Goal: Find specific page/section: Find specific page/section

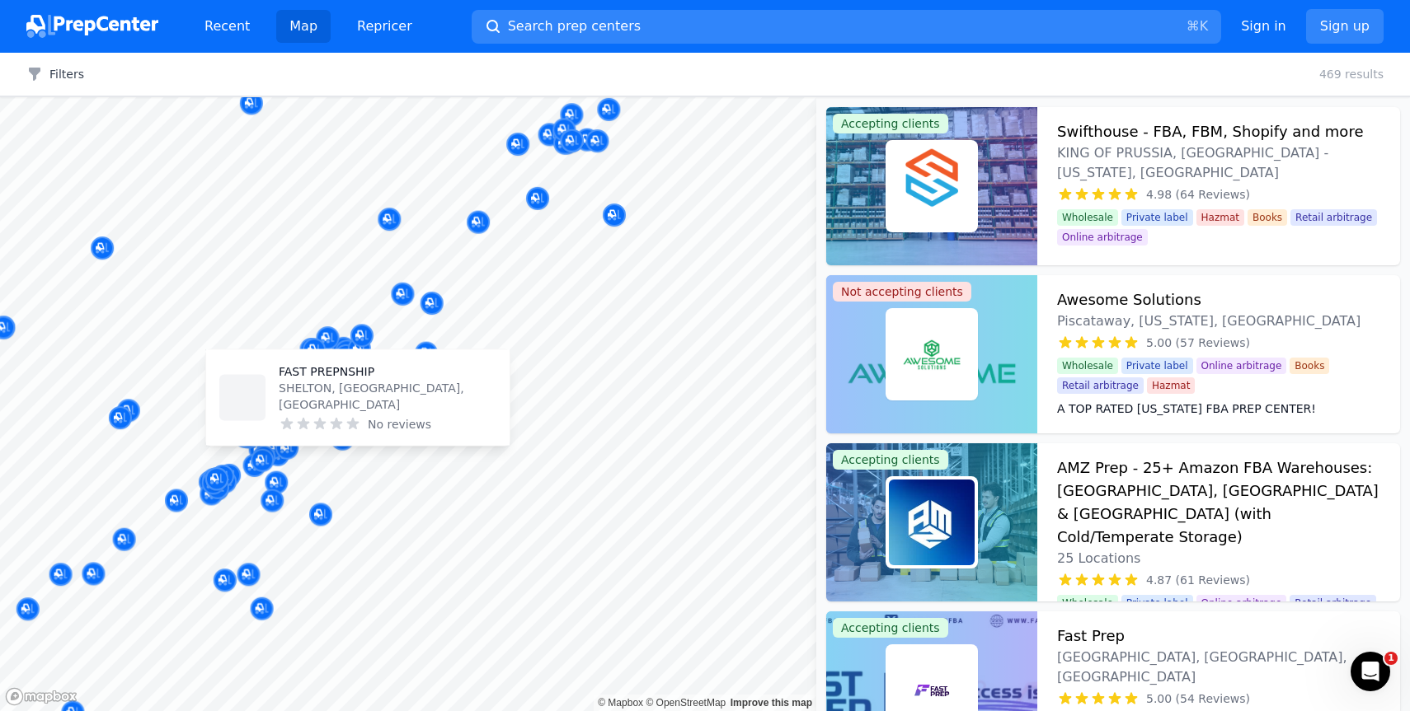
drag, startPoint x: 307, startPoint y: 520, endPoint x: 384, endPoint y: 353, distance: 184.4
click at [383, 353] on button "Map marker" at bounding box center [392, 365] width 23 height 25
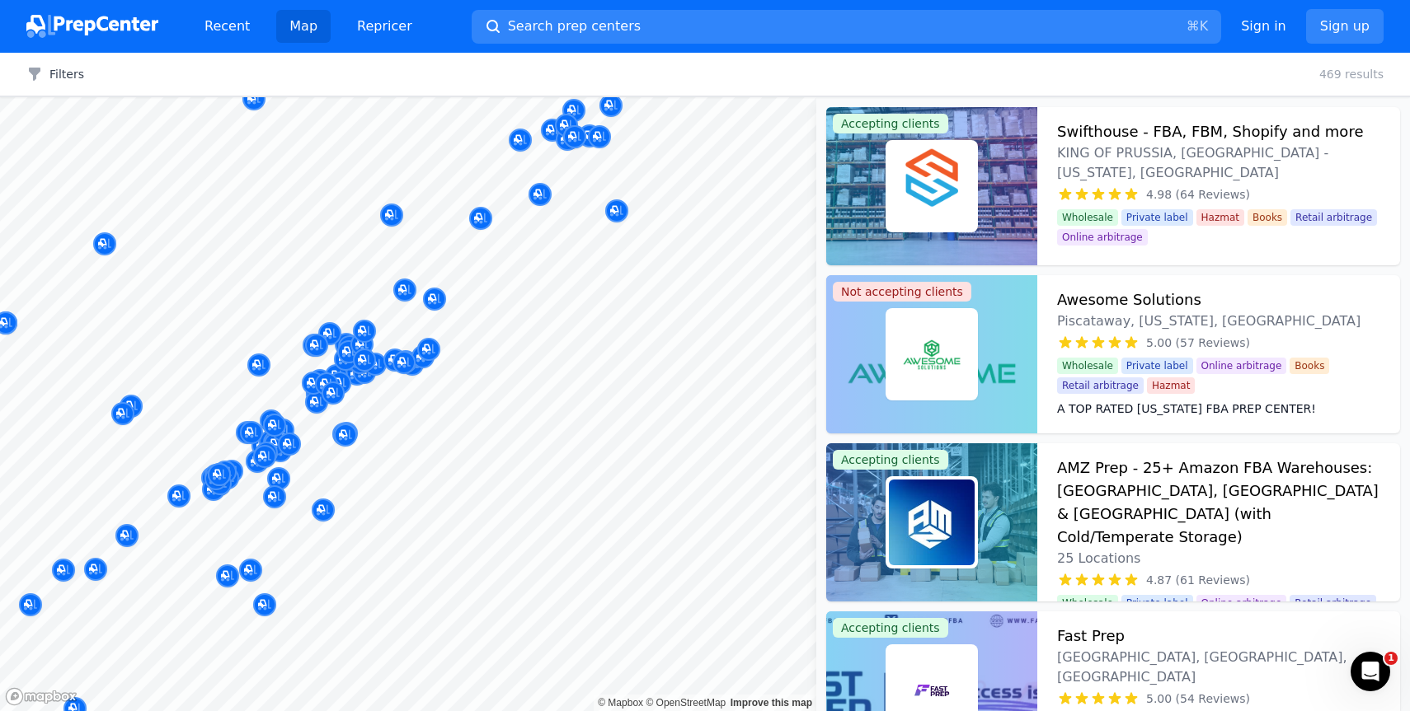
click at [590, 22] on span "Search prep centers" at bounding box center [574, 26] width 133 height 20
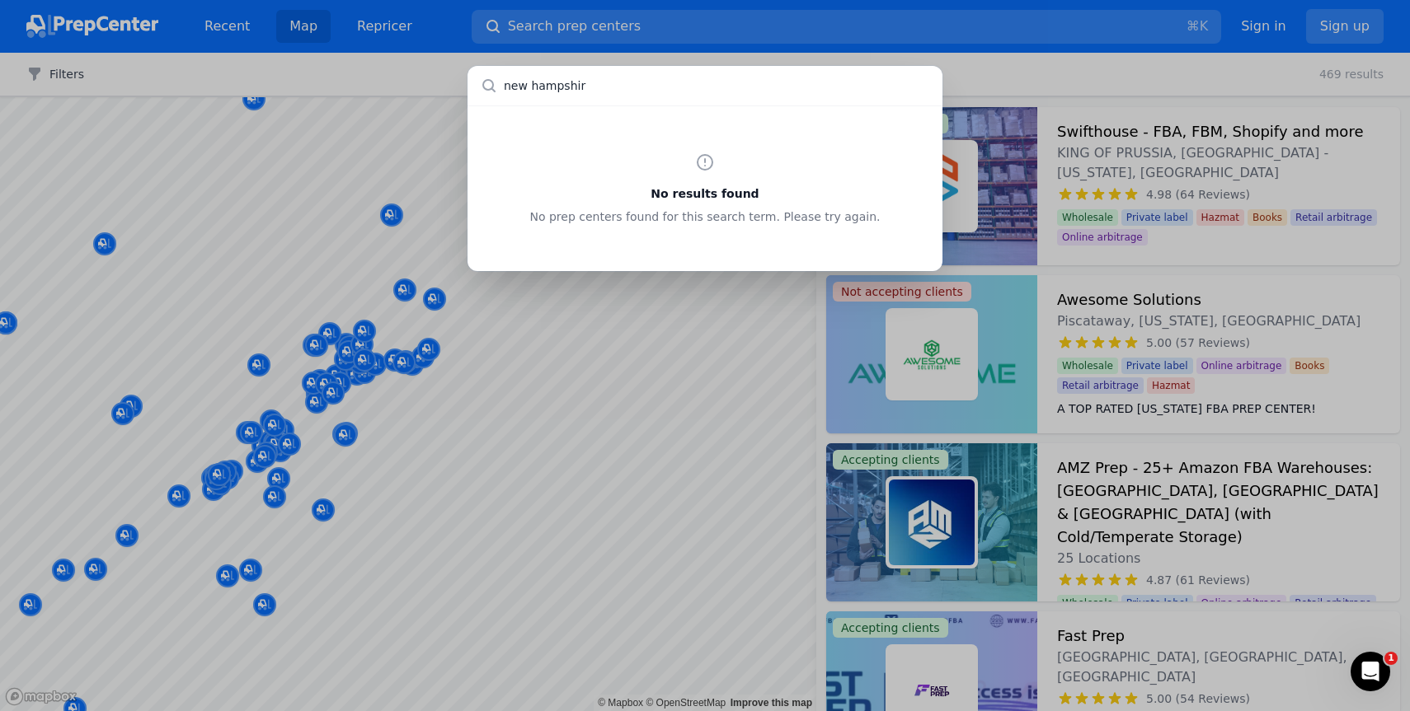
type input "[US_STATE]"
click at [581, 96] on input "text" at bounding box center [704, 86] width 475 height 40
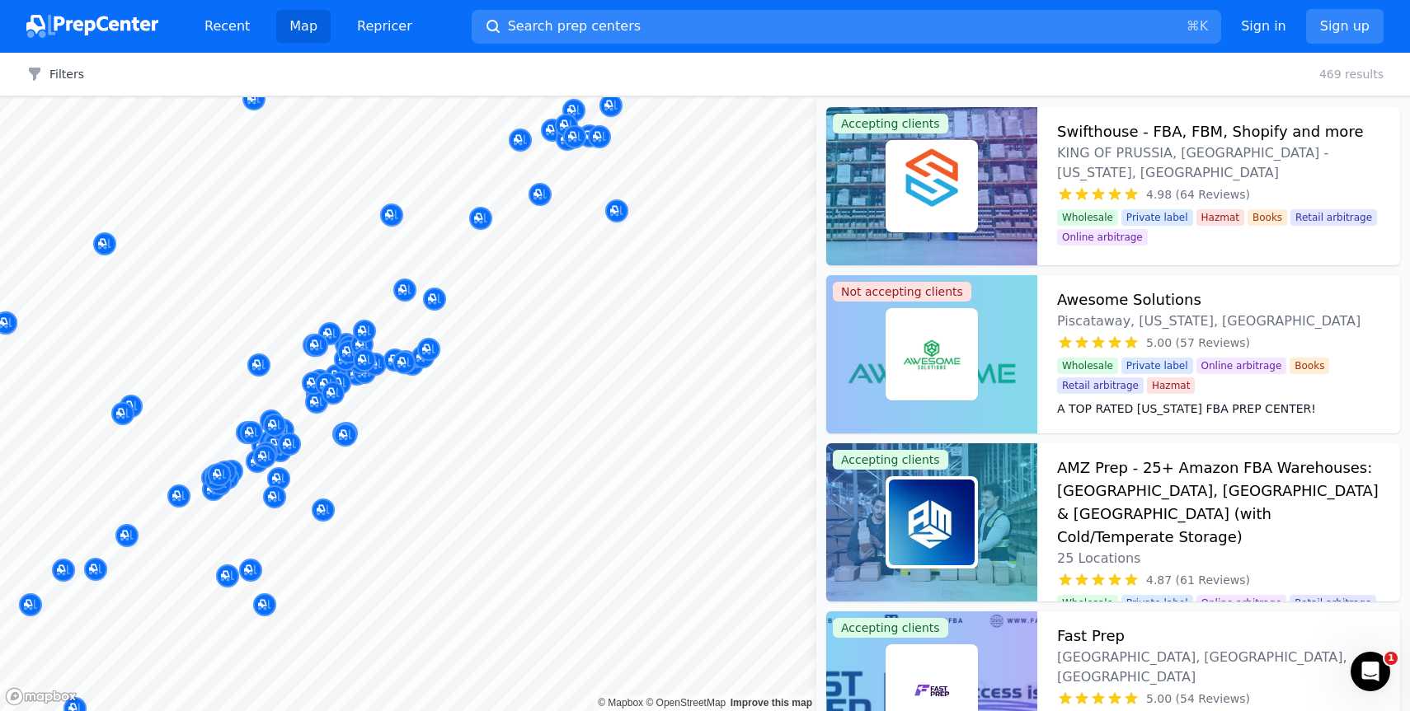
click at [405, 59] on div at bounding box center [705, 355] width 1410 height 711
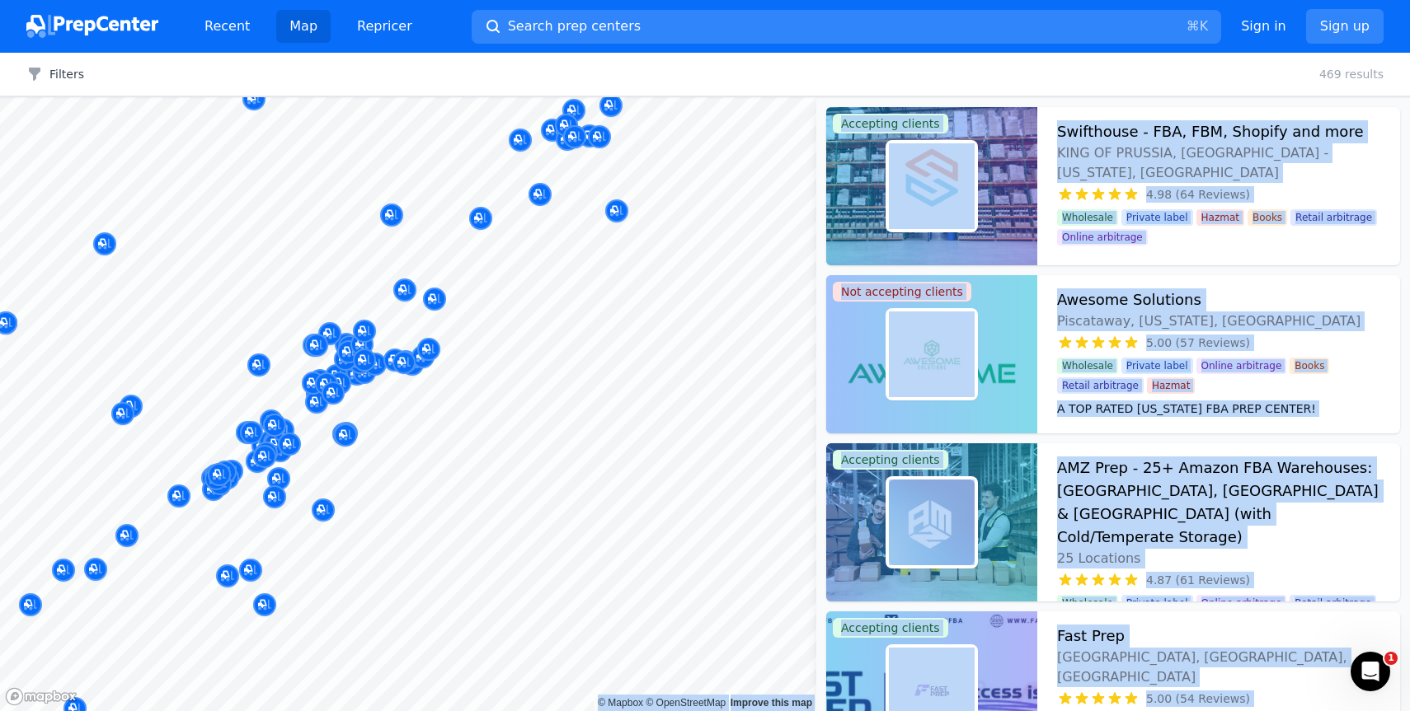
click at [645, 383] on body "Recent Map Repricer Search prep centers ⌘ K Open main menu Sign in Sign up Filt…" at bounding box center [705, 355] width 1410 height 711
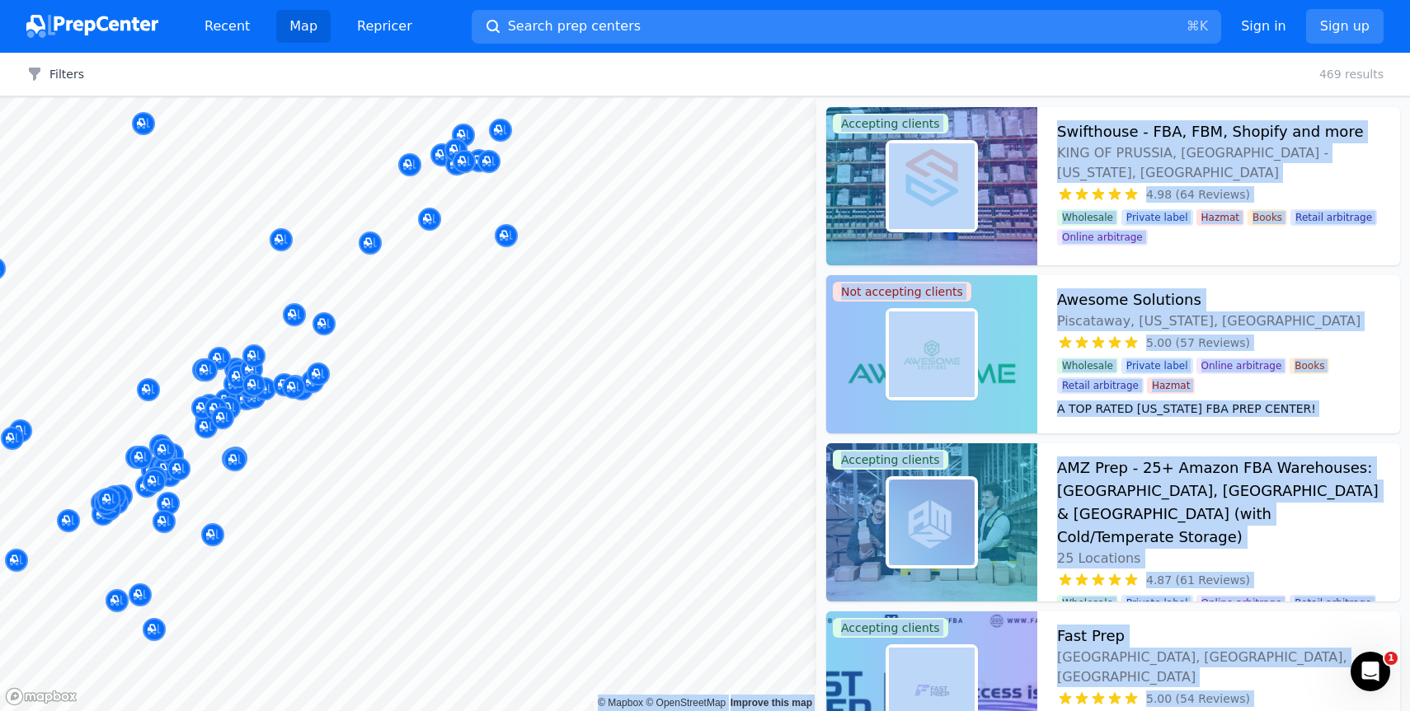
drag, startPoint x: 489, startPoint y: 390, endPoint x: 880, endPoint y: 375, distance: 391.0
click at [881, 374] on div "Map © Mapbox © OpenStreetMap Improve this map Accepting clients Swifthouse - FB…" at bounding box center [705, 404] width 1410 height 614
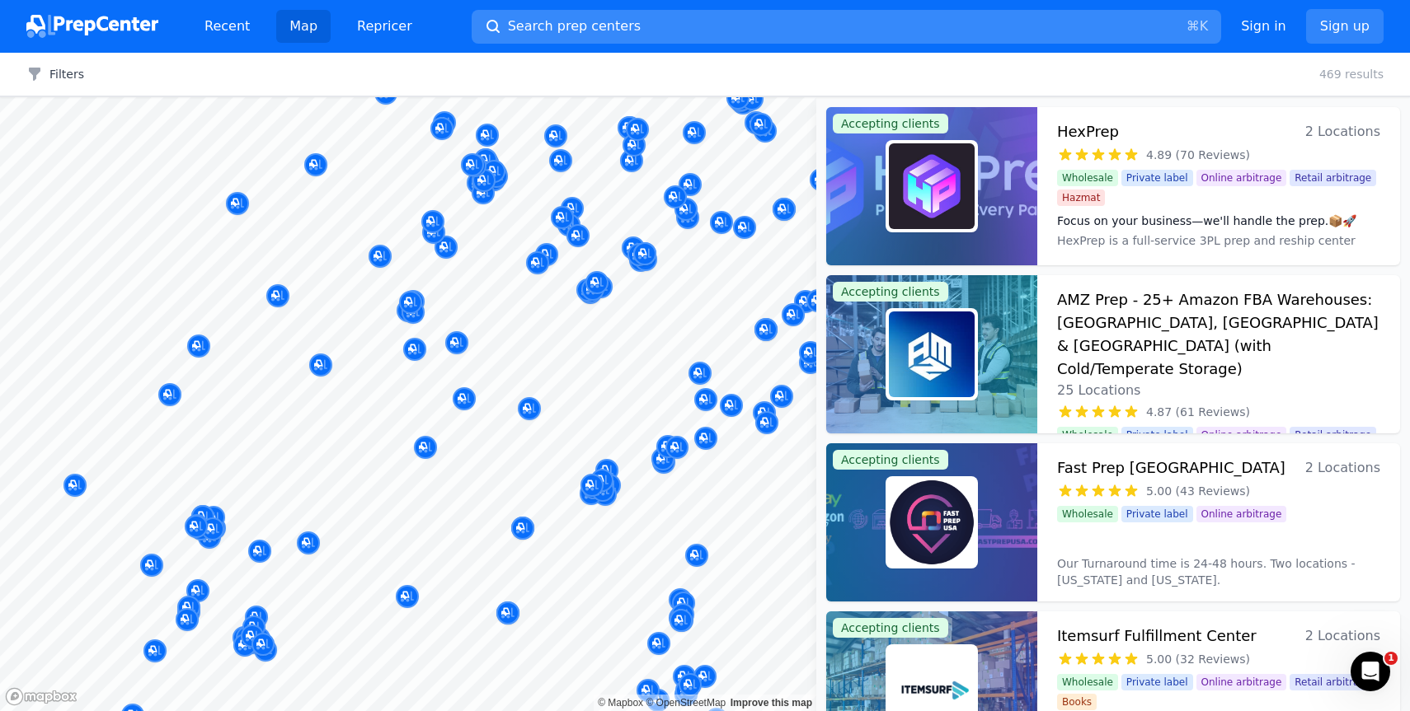
click at [858, 25] on button "Search prep centers ⌘ K" at bounding box center [846, 27] width 749 height 34
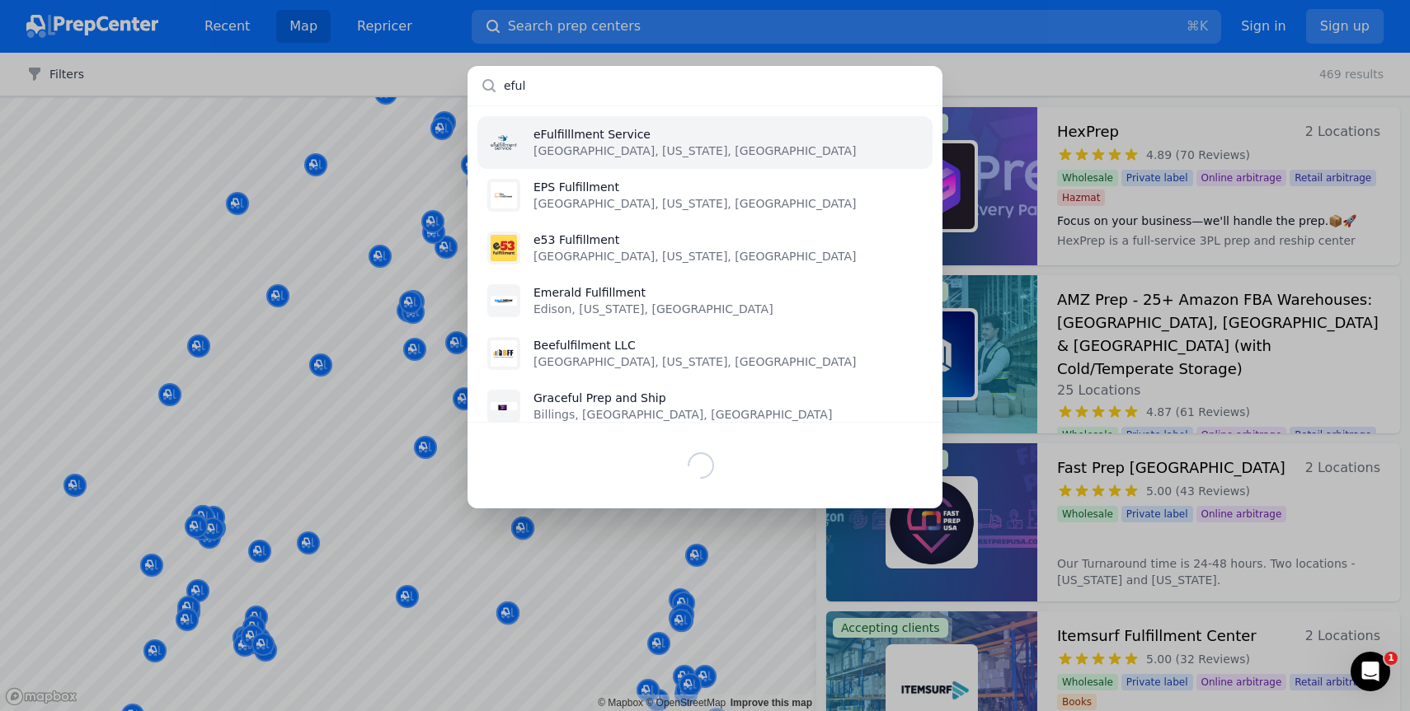
type input "eful"
click at [661, 152] on p "[GEOGRAPHIC_DATA], [US_STATE], [GEOGRAPHIC_DATA]" at bounding box center [694, 151] width 322 height 16
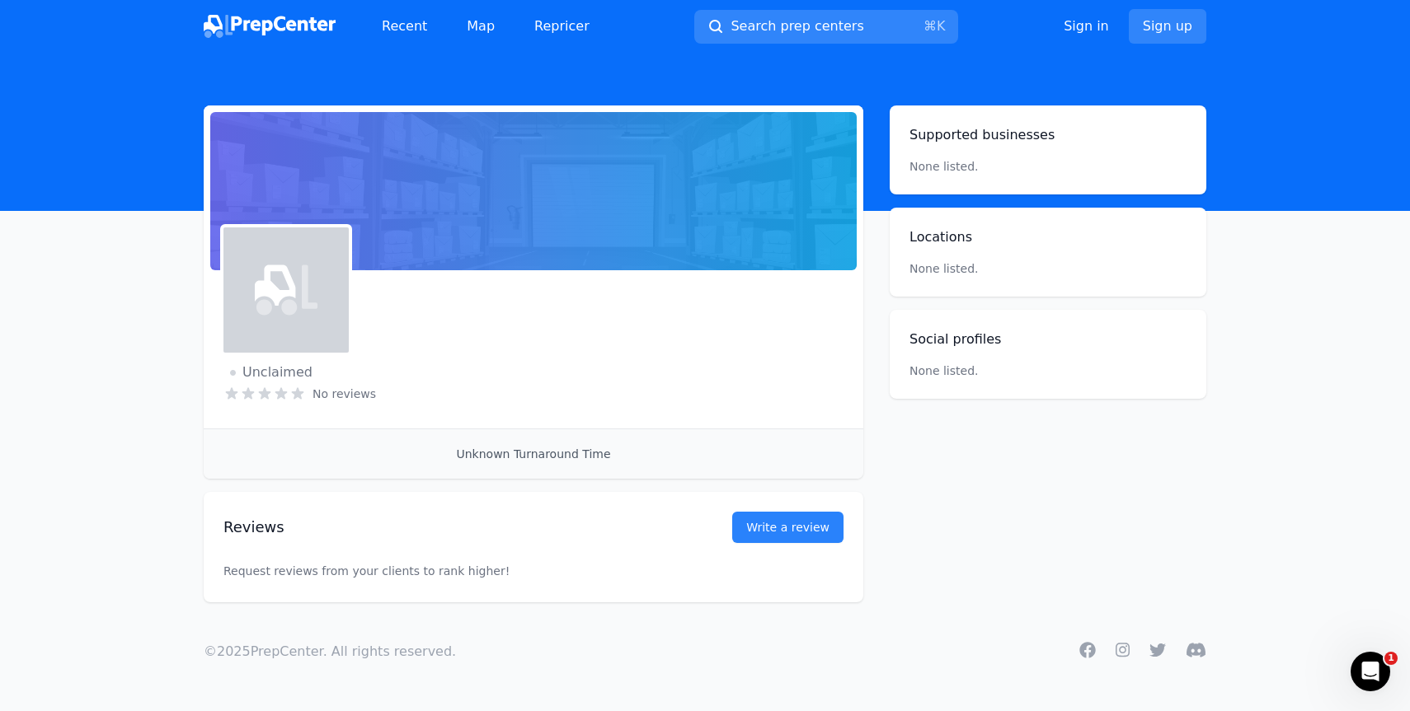
click at [31, 444] on main "Not accepting clients Claim business Unclaimed No reviews Email Visit website U…" at bounding box center [705, 354] width 1410 height 497
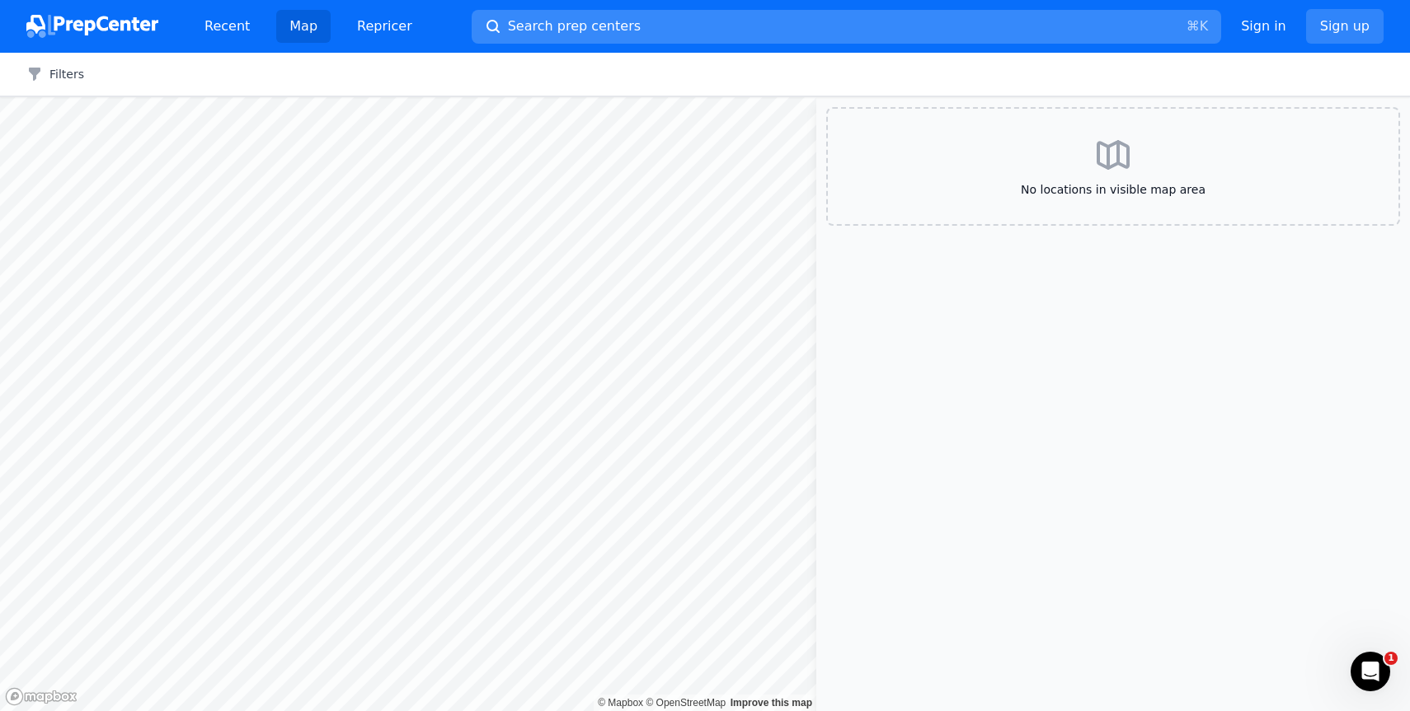
click at [513, 21] on span "Search prep centers" at bounding box center [574, 26] width 133 height 20
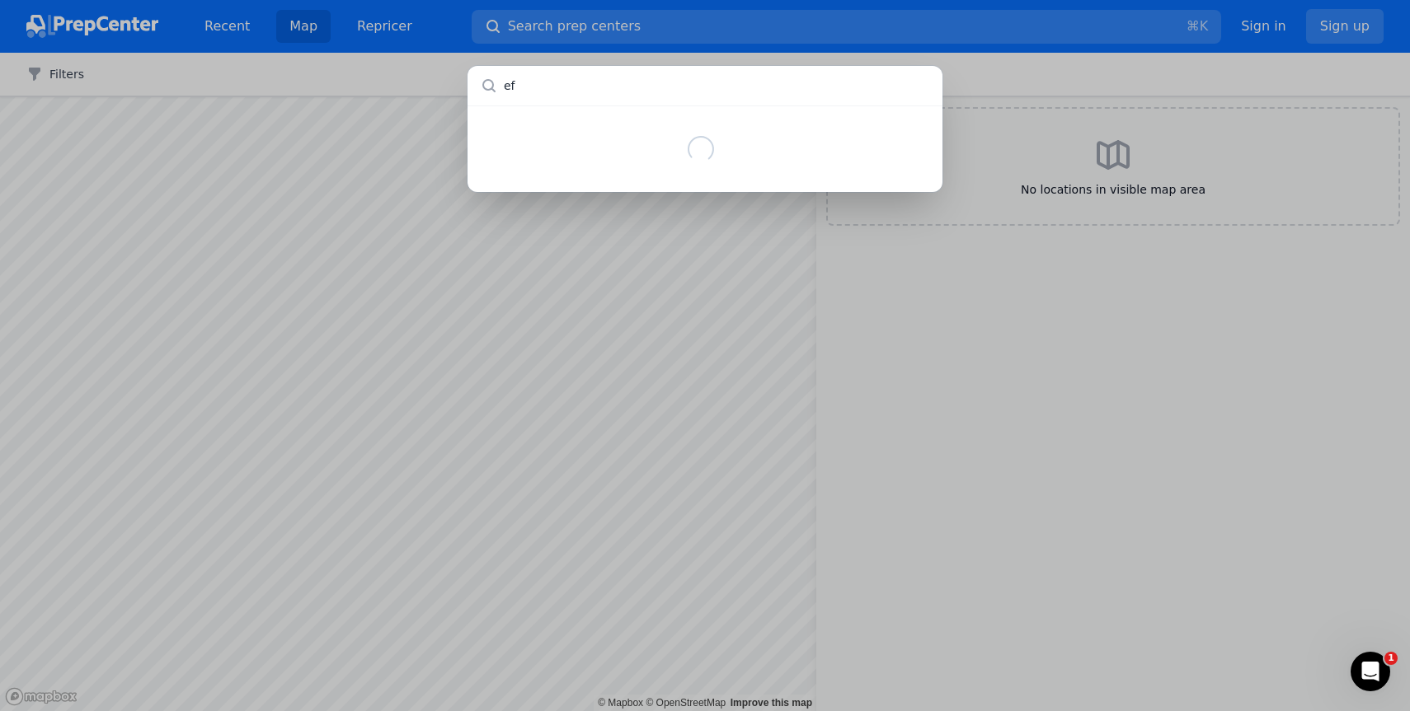
type input "efi"
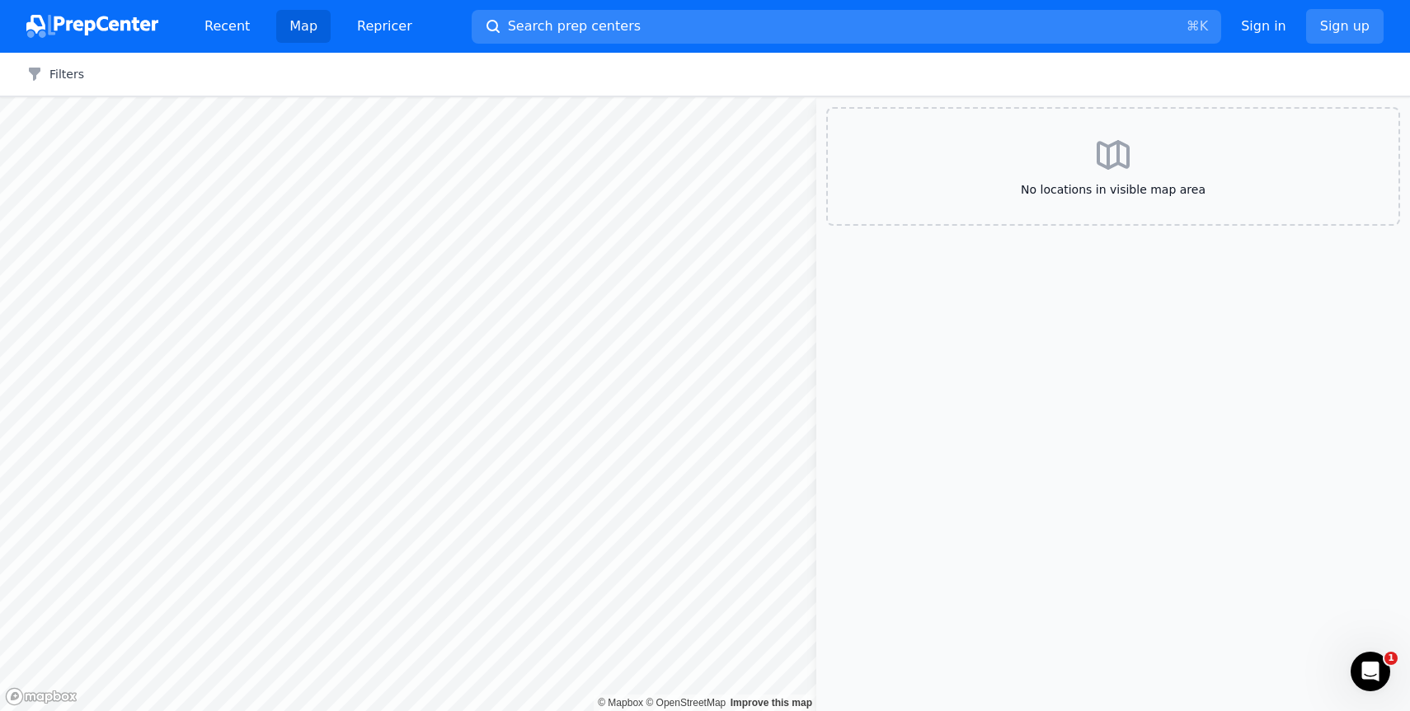
click at [316, 22] on div at bounding box center [705, 355] width 1410 height 711
